Goal: Transaction & Acquisition: Purchase product/service

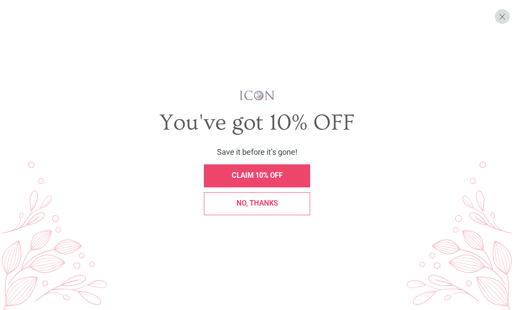
click at [278, 180] on span "CLAIM 10% OFF" at bounding box center [257, 176] width 51 height 8
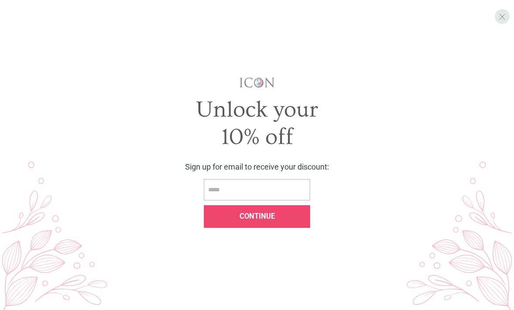
click at [501, 14] on span "X" at bounding box center [502, 17] width 7 height 10
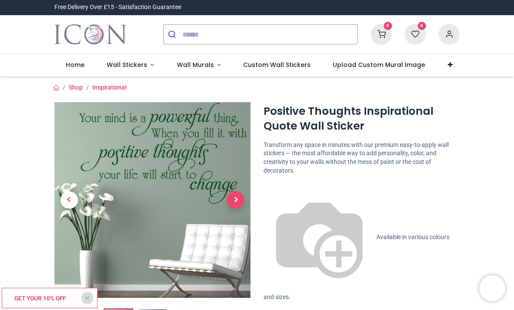
click at [242, 197] on span "Next" at bounding box center [235, 200] width 17 height 17
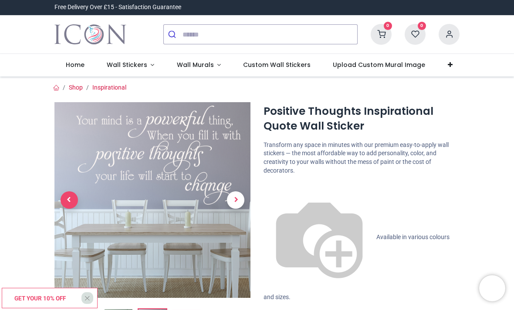
click at [73, 199] on span "Previous" at bounding box center [69, 200] width 17 height 17
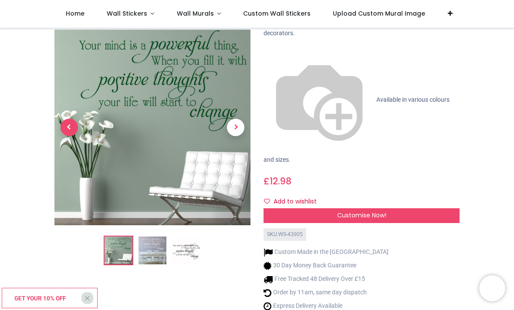
scroll to position [91, 0]
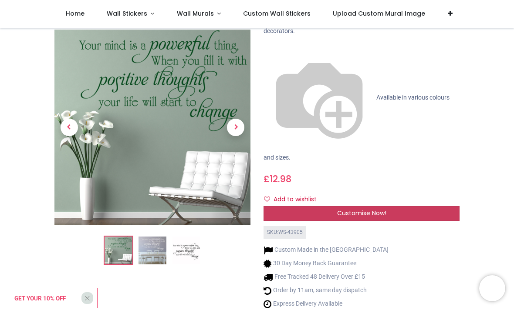
click at [390, 206] on div "Customise Now!" at bounding box center [361, 213] width 196 height 15
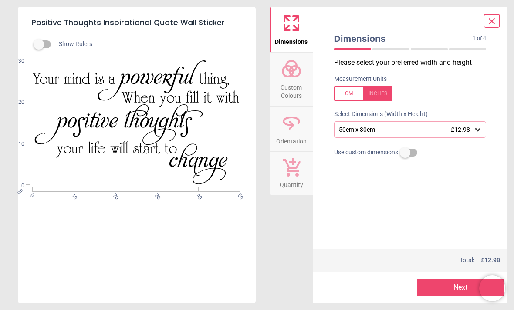
click at [294, 74] on icon at bounding box center [291, 68] width 21 height 21
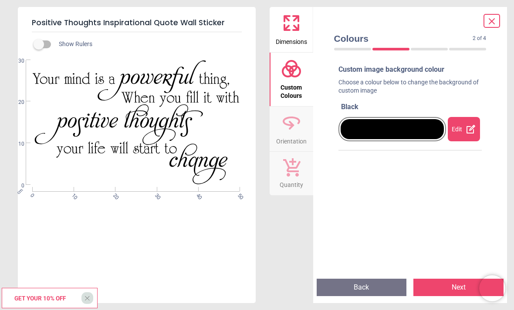
click at [467, 129] on icon at bounding box center [470, 129] width 9 height 9
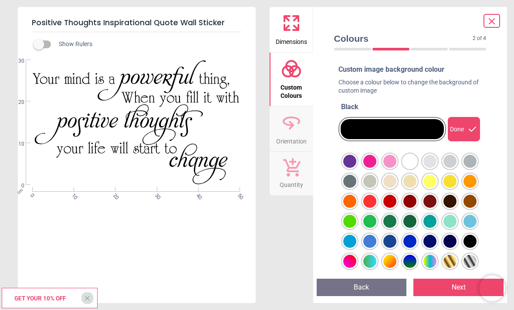
click at [356, 168] on div at bounding box center [349, 161] width 13 height 13
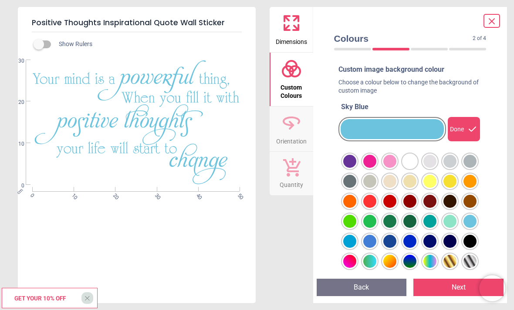
click at [356, 168] on div at bounding box center [349, 161] width 13 height 13
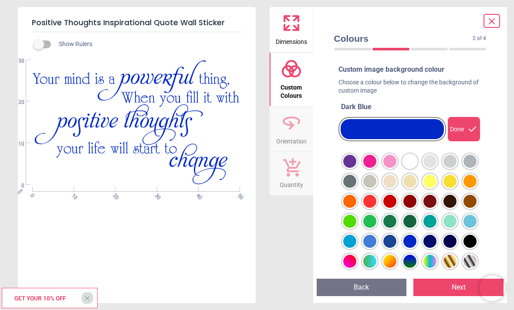
click at [444, 286] on button "Next" at bounding box center [458, 287] width 90 height 17
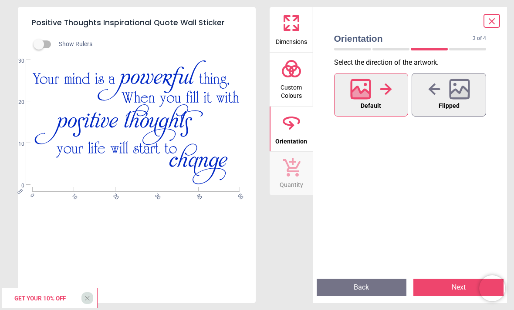
click at [293, 25] on icon at bounding box center [291, 23] width 21 height 21
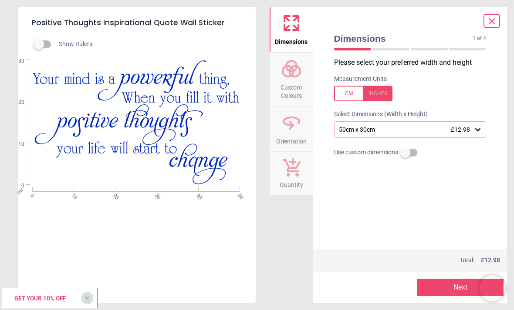
click at [479, 128] on icon at bounding box center [477, 129] width 5 height 3
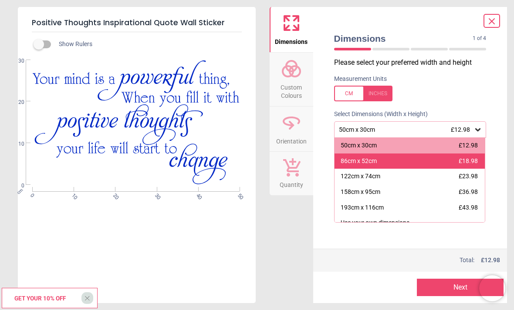
click at [472, 158] on span "£18.98" at bounding box center [467, 161] width 19 height 7
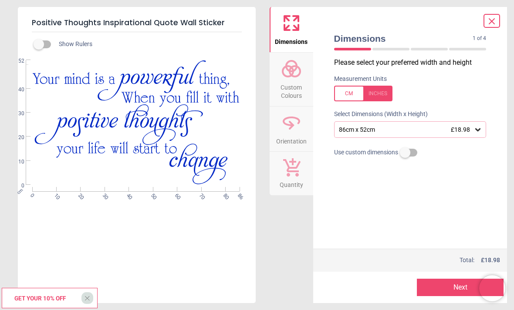
click at [455, 286] on button "Next" at bounding box center [460, 287] width 87 height 17
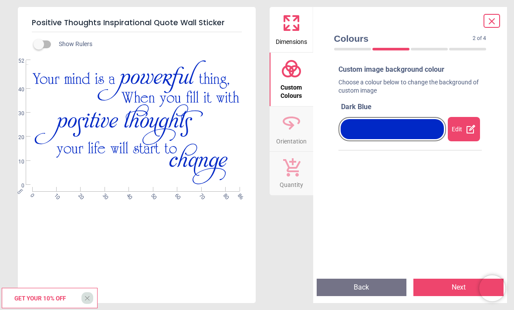
click at [448, 283] on button "Next" at bounding box center [458, 287] width 90 height 17
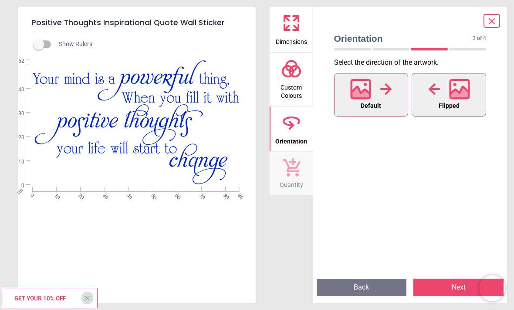
click at [455, 93] on icon at bounding box center [459, 94] width 19 height 15
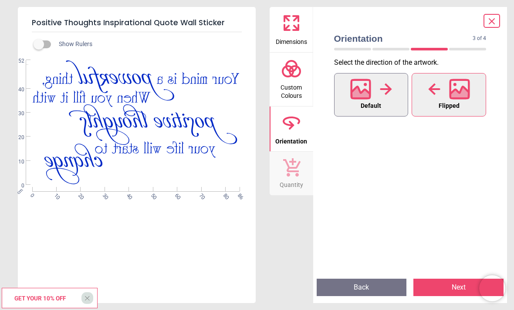
click at [367, 93] on icon at bounding box center [360, 94] width 19 height 15
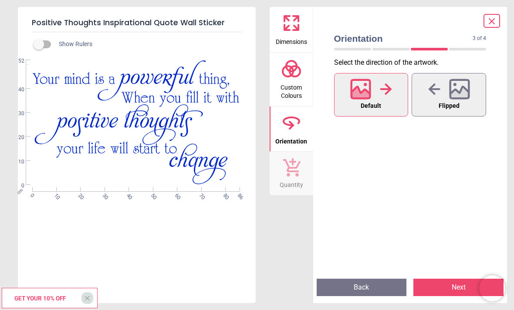
click at [298, 172] on icon at bounding box center [291, 167] width 18 height 19
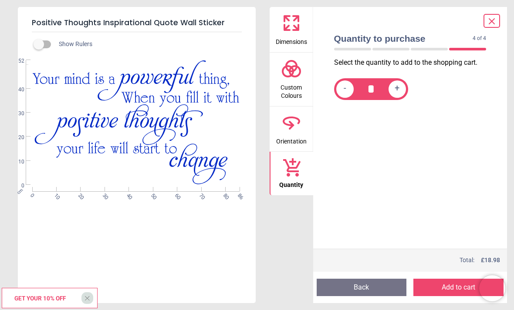
click at [455, 284] on button "Add to cart" at bounding box center [458, 287] width 90 height 17
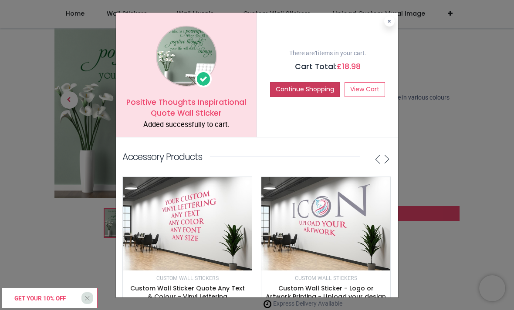
click at [303, 89] on button "Continue Shopping" at bounding box center [305, 89] width 70 height 15
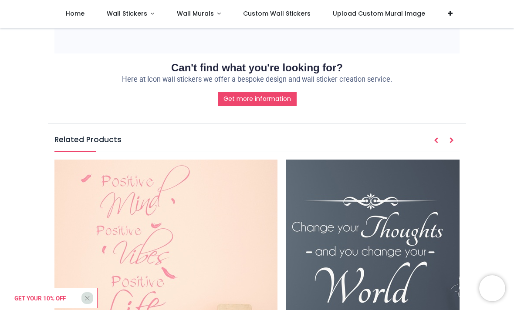
scroll to position [914, 0]
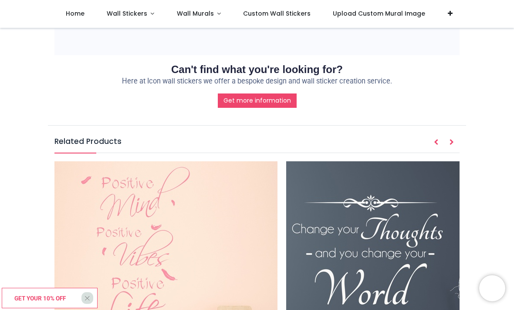
click at [172, 162] on img at bounding box center [165, 273] width 223 height 223
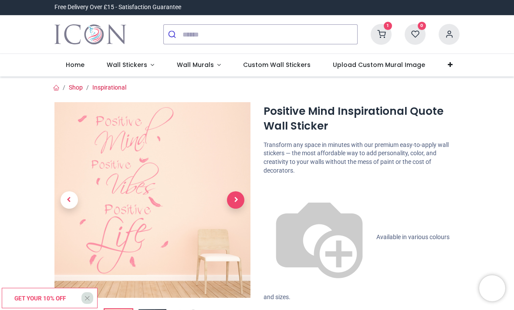
click at [239, 199] on span "Next" at bounding box center [235, 200] width 17 height 17
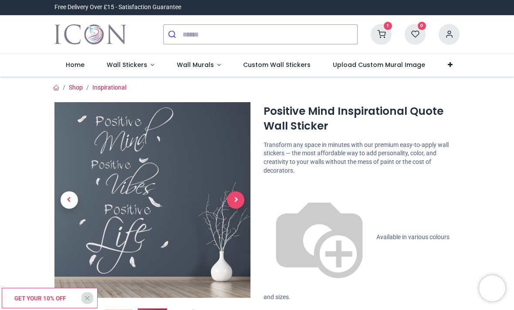
click at [235, 203] on span "Next" at bounding box center [235, 200] width 17 height 17
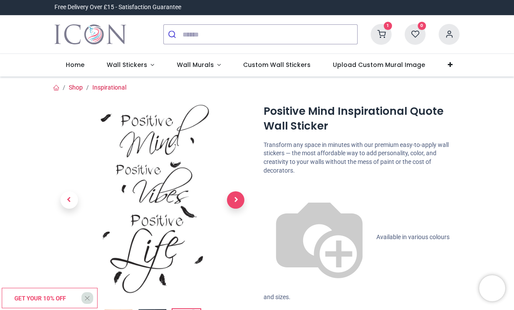
click at [243, 200] on span "Next" at bounding box center [235, 200] width 17 height 17
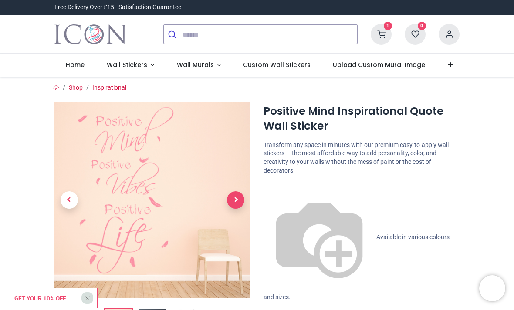
click at [239, 197] on span "Next" at bounding box center [235, 200] width 17 height 17
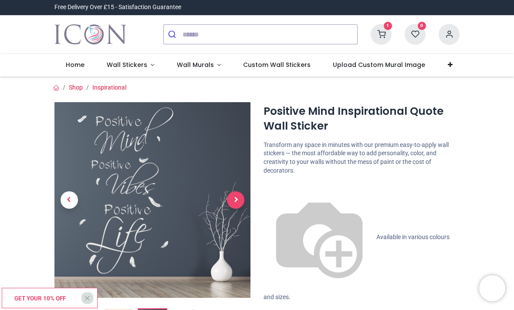
click at [237, 200] on span "Next" at bounding box center [235, 200] width 17 height 17
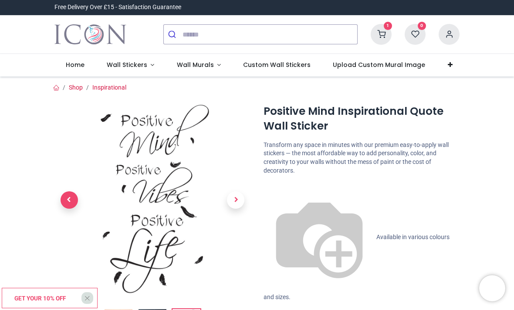
click at [75, 199] on span "Previous" at bounding box center [69, 200] width 17 height 17
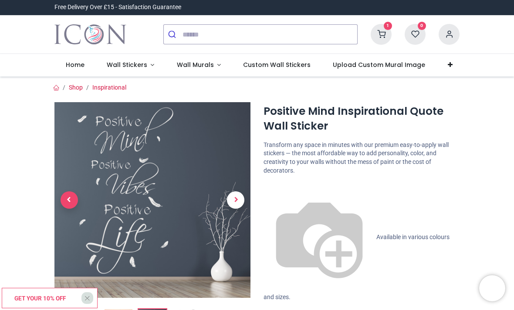
click at [68, 198] on span "Previous" at bounding box center [69, 200] width 17 height 17
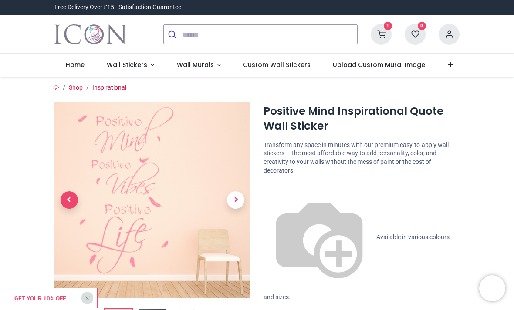
click at [75, 197] on span "Previous" at bounding box center [69, 200] width 17 height 17
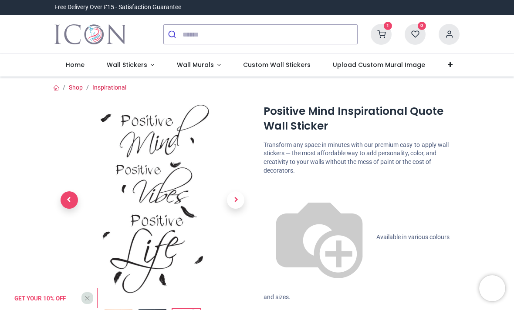
click at [67, 200] on span "Previous" at bounding box center [69, 200] width 17 height 17
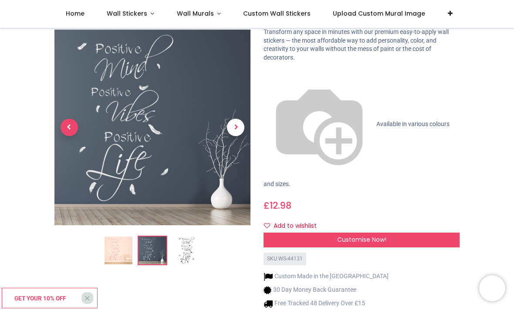
scroll to position [65, 0]
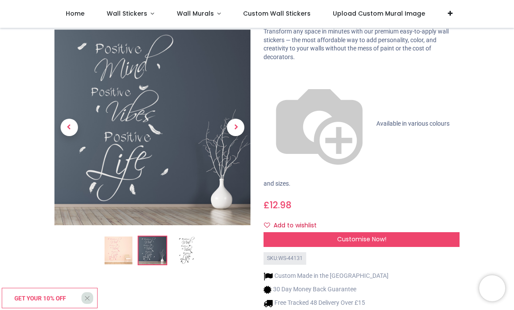
click at [116, 237] on img at bounding box center [118, 251] width 28 height 28
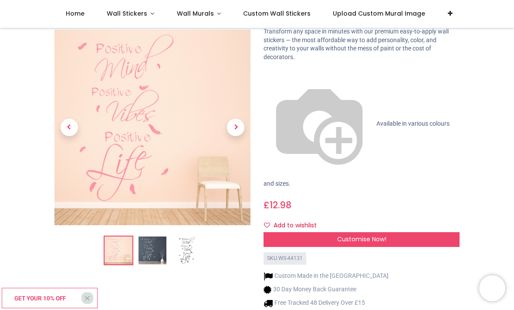
click at [158, 237] on img at bounding box center [152, 251] width 28 height 28
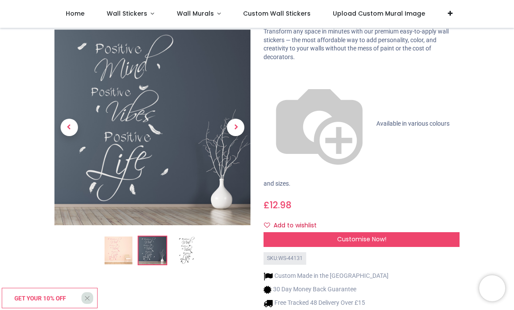
click at [192, 237] on img at bounding box center [186, 251] width 28 height 28
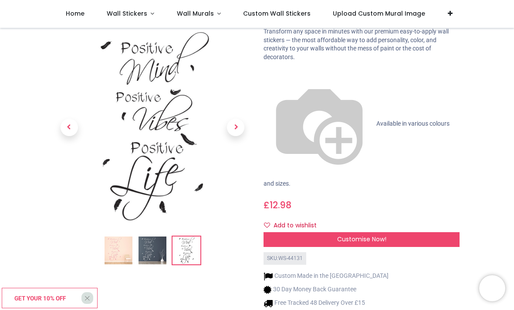
click at [122, 237] on img at bounding box center [118, 251] width 28 height 28
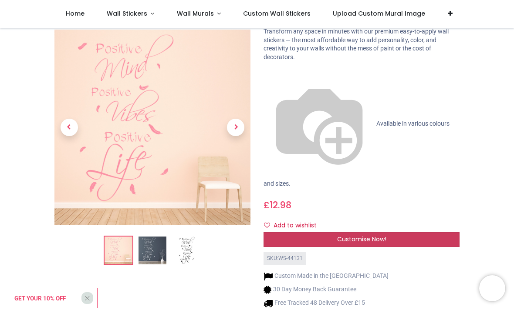
click at [377, 235] on span "Customise Now!" at bounding box center [361, 239] width 49 height 9
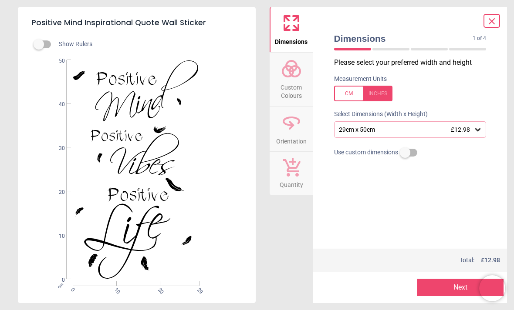
click at [297, 83] on span "Custom Colours" at bounding box center [291, 89] width 42 height 21
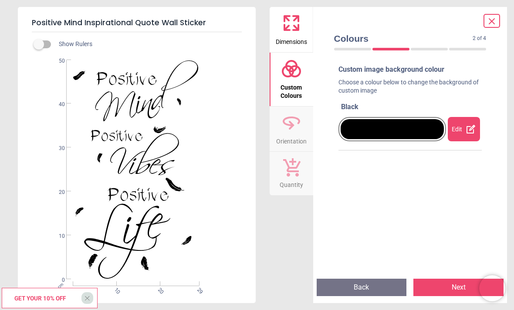
click at [414, 129] on div at bounding box center [391, 129] width 103 height 20
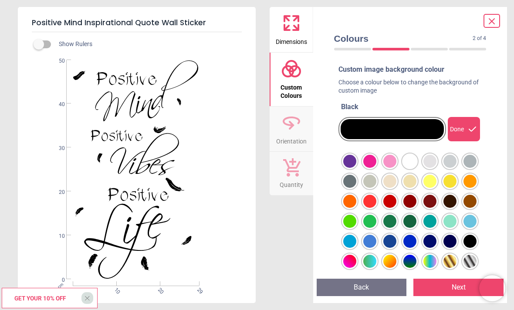
click at [356, 168] on div at bounding box center [349, 161] width 13 height 13
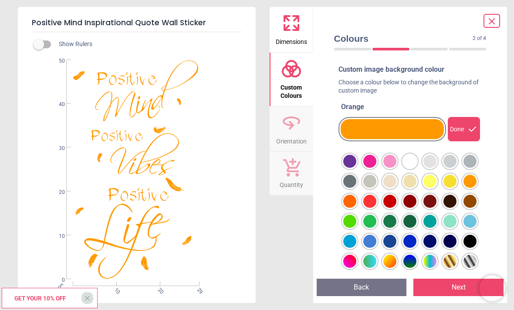
click at [351, 168] on div at bounding box center [349, 161] width 13 height 13
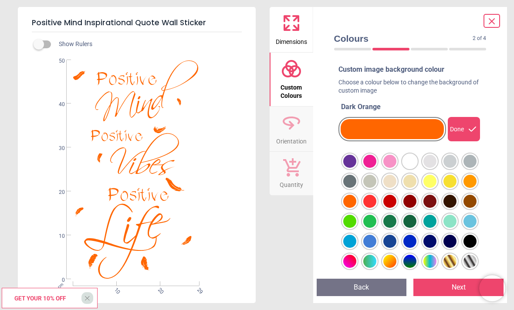
click at [356, 168] on div at bounding box center [349, 161] width 13 height 13
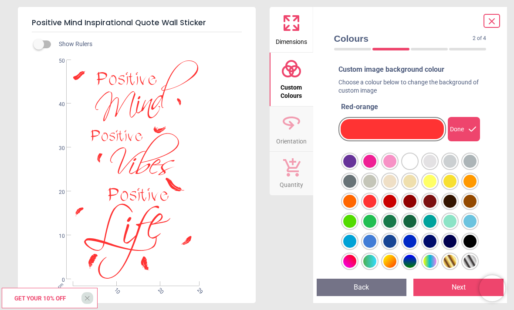
click at [352, 168] on div at bounding box center [349, 161] width 13 height 13
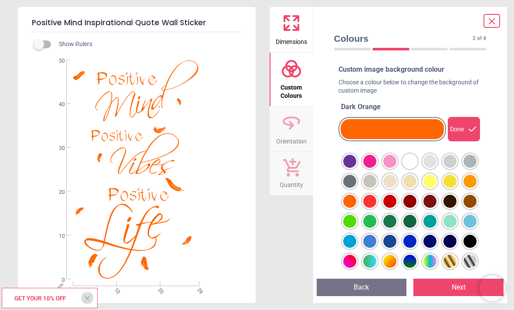
click at [356, 160] on div at bounding box center [349, 161] width 13 height 13
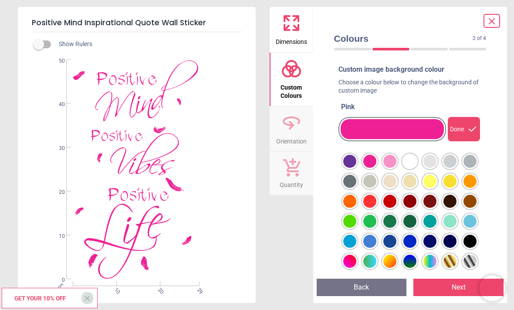
click at [465, 127] on div "Done" at bounding box center [464, 129] width 32 height 24
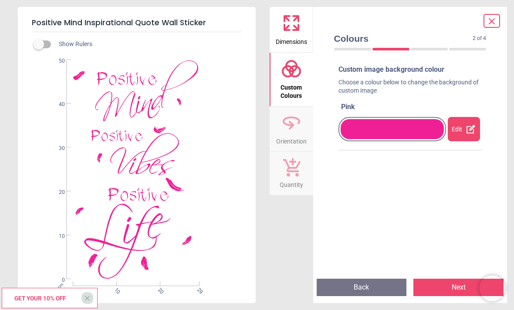
click at [465, 285] on button "Next" at bounding box center [458, 287] width 90 height 17
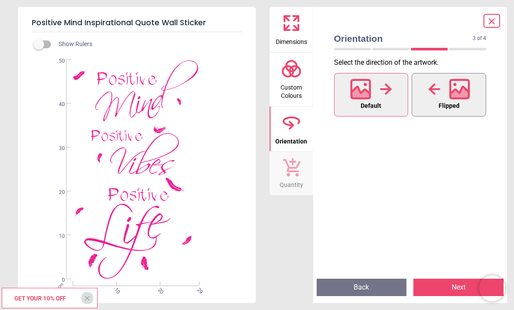
click at [459, 92] on icon at bounding box center [459, 94] width 19 height 15
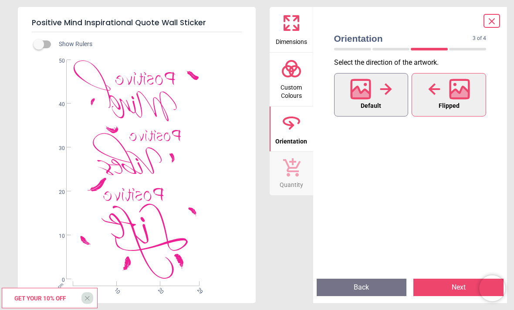
click at [367, 96] on icon at bounding box center [360, 94] width 19 height 15
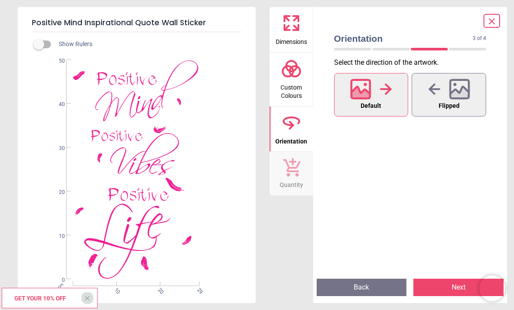
click at [445, 285] on button "Next" at bounding box center [458, 287] width 90 height 17
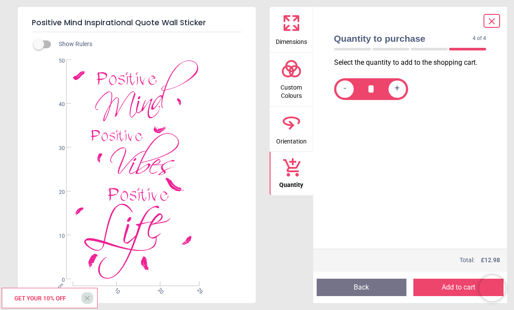
click at [452, 283] on button "Add to cart" at bounding box center [458, 287] width 90 height 17
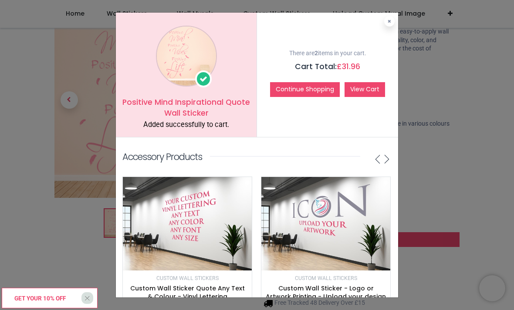
click at [365, 85] on link "View Cart" at bounding box center [364, 89] width 40 height 15
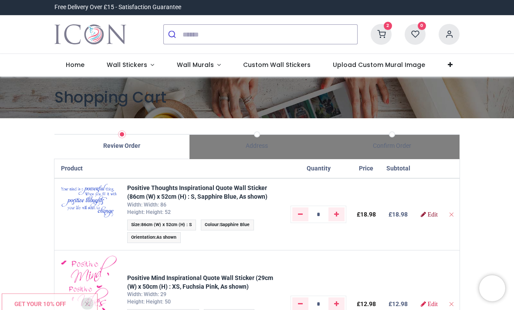
click at [433, 213] on link "Edit" at bounding box center [429, 215] width 17 height 6
click at [182, 228] on span "86cm (W) x 52cm (H) : S" at bounding box center [166, 225] width 51 height 6
click at [164, 228] on span "86cm (W) x 52cm (H) : S" at bounding box center [166, 225] width 51 height 6
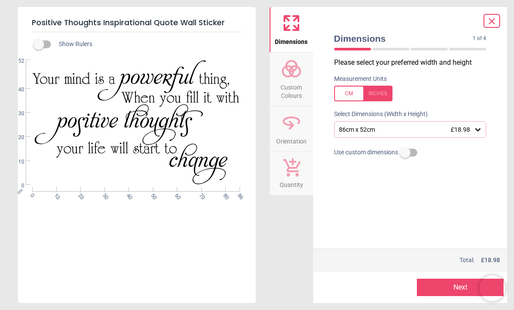
click at [347, 91] on div at bounding box center [363, 94] width 58 height 16
click at [479, 129] on icon at bounding box center [477, 129] width 5 height 3
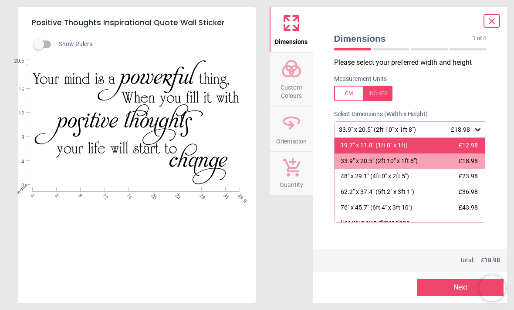
click at [425, 143] on div "19.7" x 11.8" (1ft 8" x 1ft) £12.98" at bounding box center [409, 146] width 151 height 16
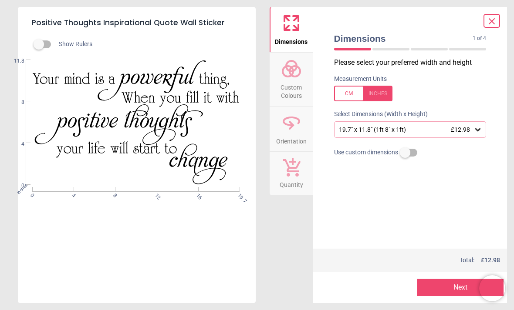
click at [299, 87] on span "Custom Colours" at bounding box center [291, 89] width 42 height 21
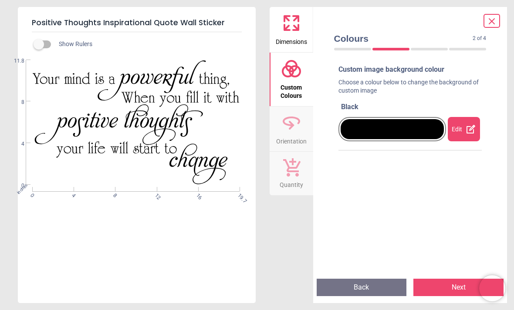
click at [402, 130] on div at bounding box center [391, 129] width 103 height 20
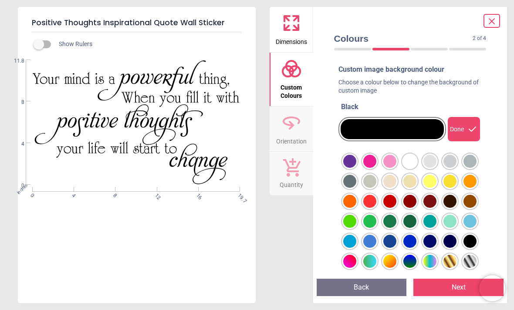
click at [465, 128] on div "Done" at bounding box center [464, 129] width 32 height 24
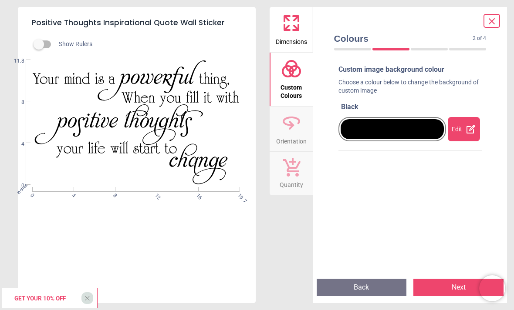
click at [467, 132] on icon at bounding box center [470, 129] width 9 height 9
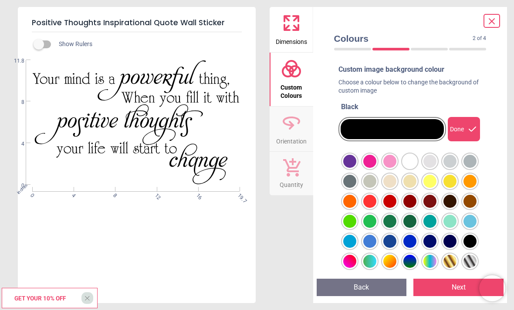
click at [356, 168] on div at bounding box center [349, 161] width 13 height 13
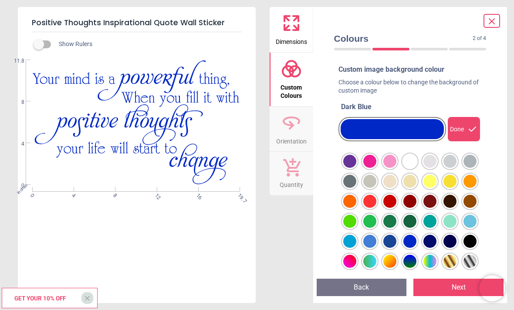
click at [356, 168] on div at bounding box center [349, 161] width 13 height 13
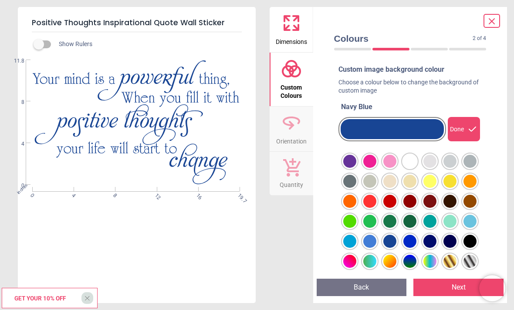
click at [356, 168] on div at bounding box center [349, 161] width 13 height 13
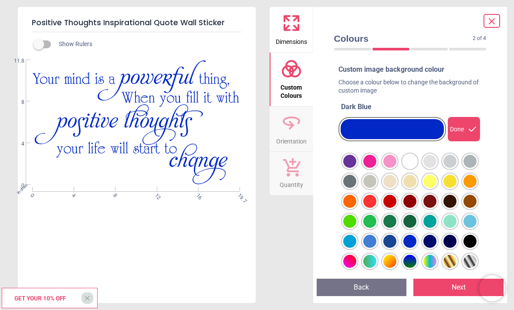
click at [356, 168] on div at bounding box center [349, 161] width 13 height 13
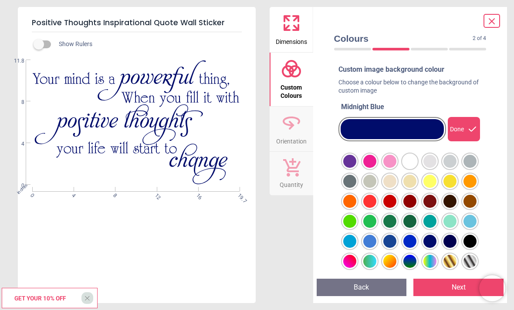
click at [356, 168] on div at bounding box center [349, 161] width 13 height 13
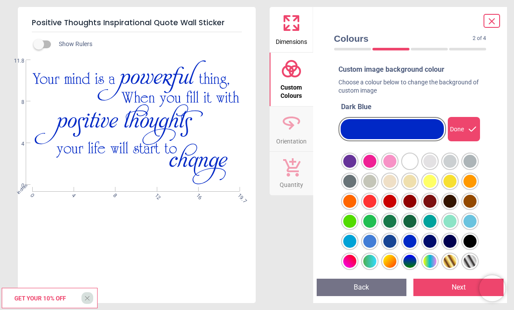
click at [454, 291] on button "Next" at bounding box center [458, 287] width 90 height 17
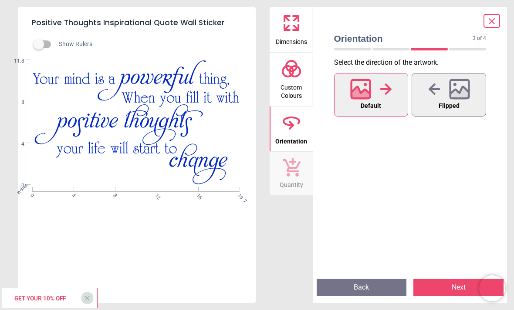
click at [457, 284] on button "Next" at bounding box center [458, 287] width 90 height 17
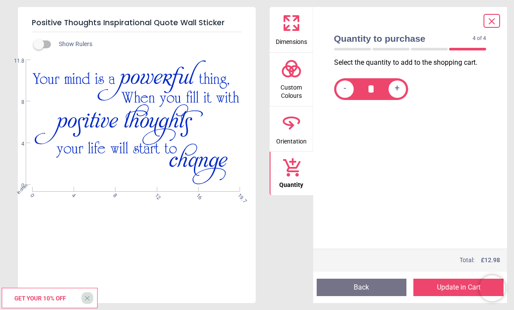
click at [448, 286] on button "Update in Cart" at bounding box center [458, 287] width 90 height 17
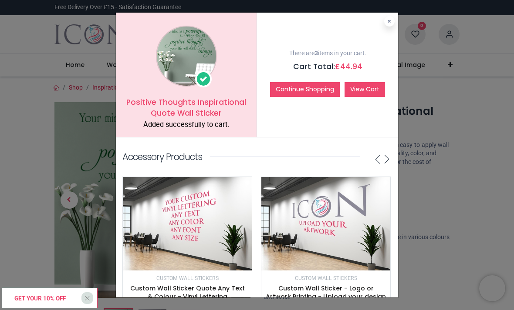
click at [367, 91] on link "View Cart" at bounding box center [364, 89] width 40 height 15
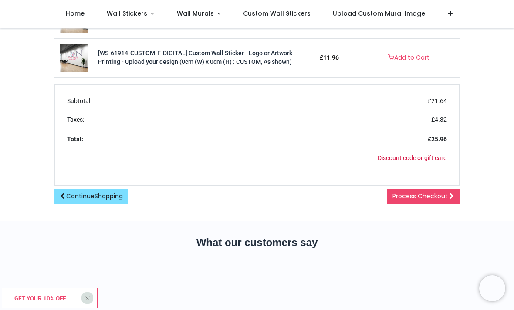
scroll to position [484, 0]
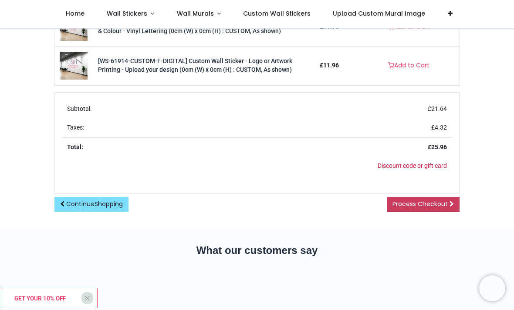
click at [431, 209] on span "Process Checkout" at bounding box center [419, 204] width 55 height 9
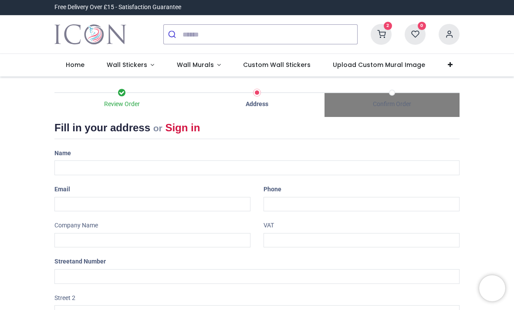
select select "***"
click at [123, 169] on input "text" at bounding box center [256, 168] width 405 height 15
type input "**********"
click at [327, 201] on input "tel" at bounding box center [361, 204] width 196 height 15
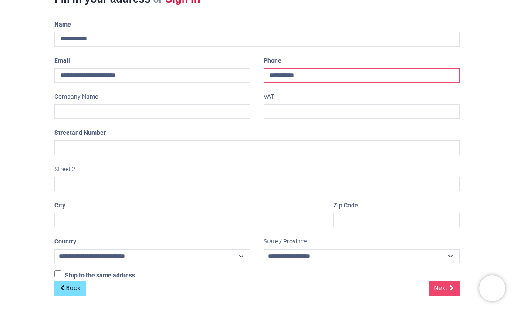
scroll to position [129, 0]
type input "**********"
click at [80, 148] on input "text" at bounding box center [256, 148] width 405 height 15
type input "**********"
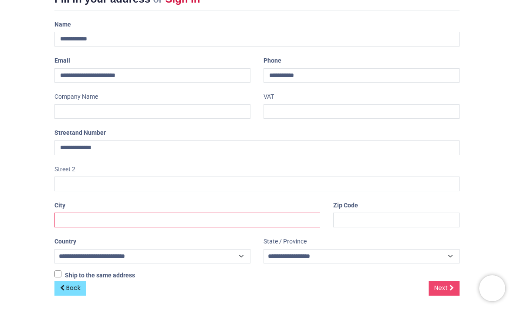
type input "*****"
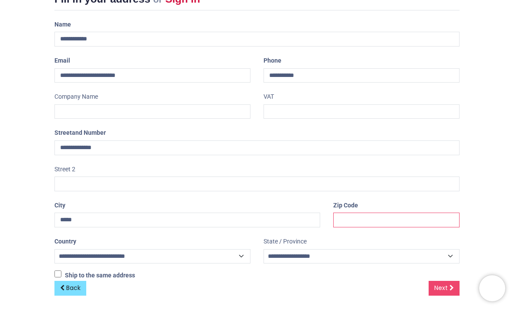
type input "********"
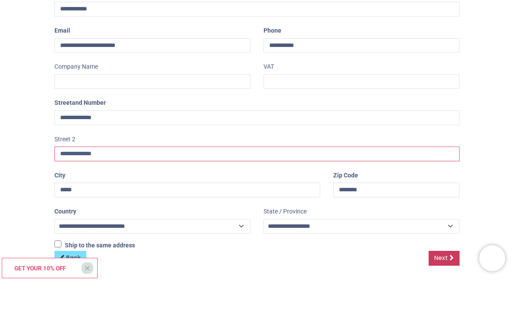
type input "**********"
click at [444, 284] on span "Next" at bounding box center [440, 288] width 13 height 9
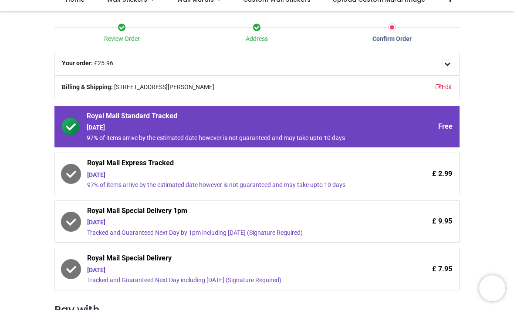
scroll to position [61, 0]
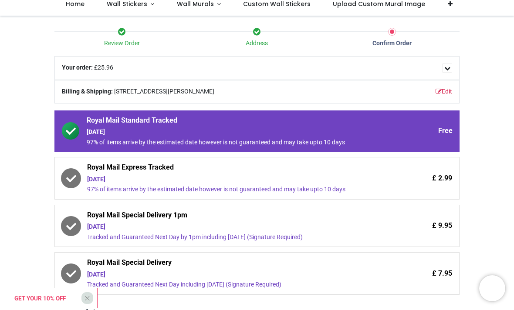
click at [397, 175] on div "£ 2.99" at bounding box center [415, 178] width 73 height 31
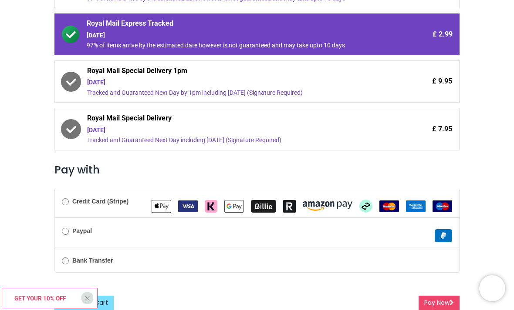
scroll to position [205, 0]
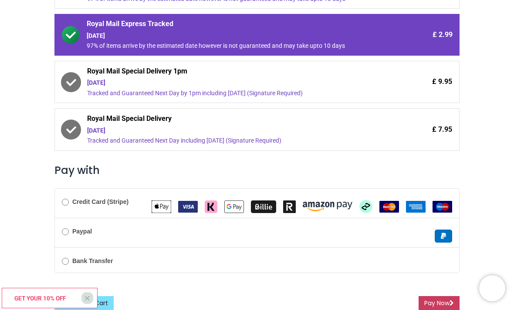
click at [438, 303] on button "Pay Now" at bounding box center [438, 304] width 41 height 15
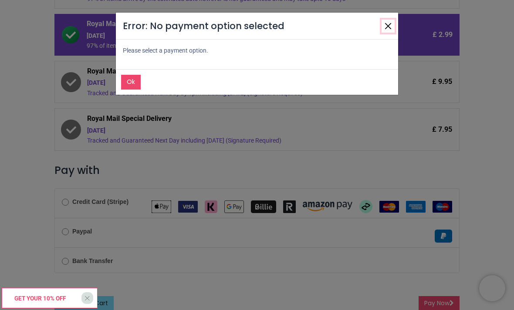
click at [390, 20] on button "Close" at bounding box center [387, 26] width 13 height 13
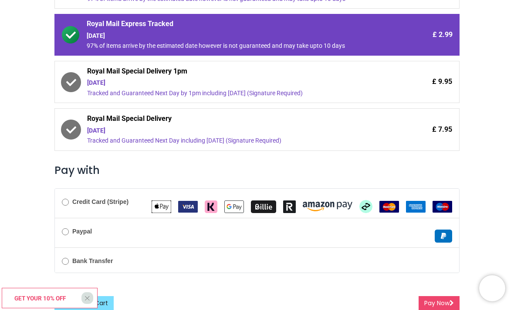
click at [158, 201] on img "Apple Pay" at bounding box center [162, 207] width 20 height 13
click at [185, 202] on img "VISA" at bounding box center [188, 207] width 20 height 12
click at [162, 202] on img "Apple Pay" at bounding box center [162, 207] width 20 height 13
click at [155, 206] on img "Apple Pay" at bounding box center [162, 207] width 20 height 13
click at [158, 203] on img "Apple Pay" at bounding box center [162, 207] width 20 height 13
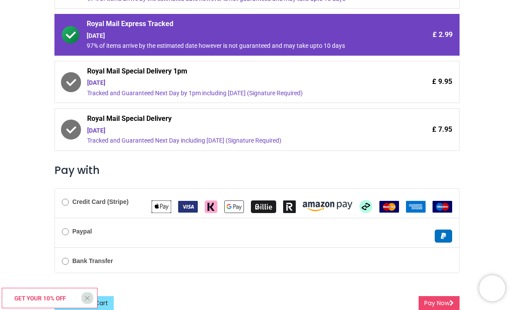
click at [185, 201] on img "VISA" at bounding box center [188, 207] width 20 height 12
click at [439, 300] on button "Pay Now" at bounding box center [438, 304] width 41 height 15
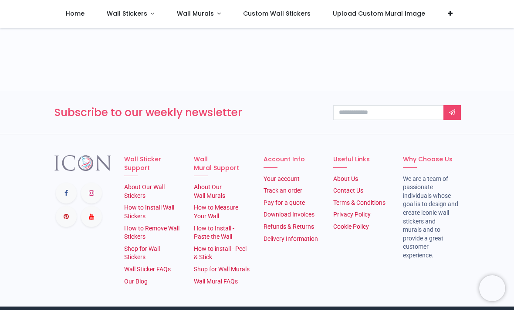
scroll to position [680, 0]
